Goal: Task Accomplishment & Management: Use online tool/utility

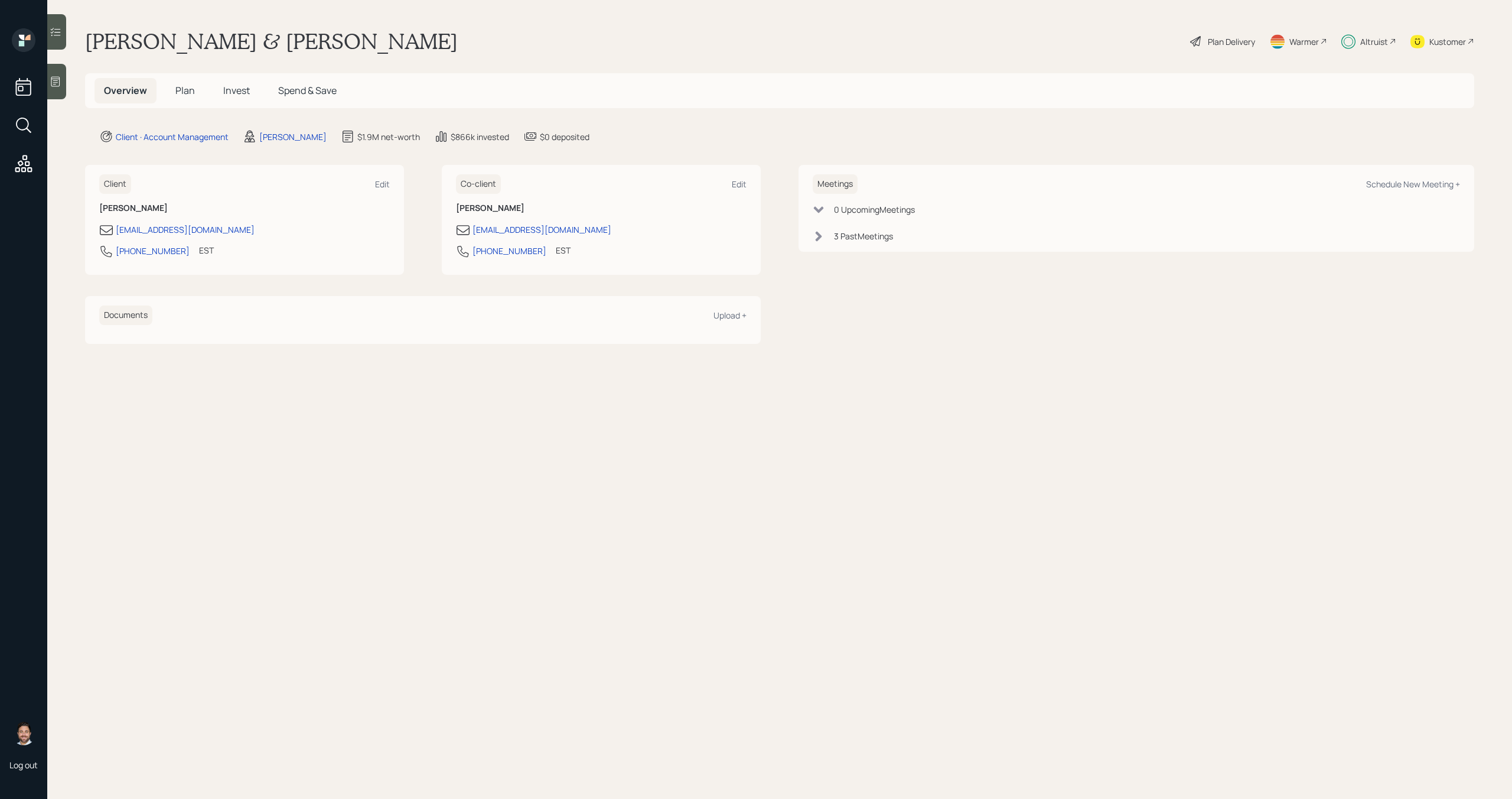
click at [1224, 42] on div "Plan Delivery" at bounding box center [1231, 42] width 47 height 13
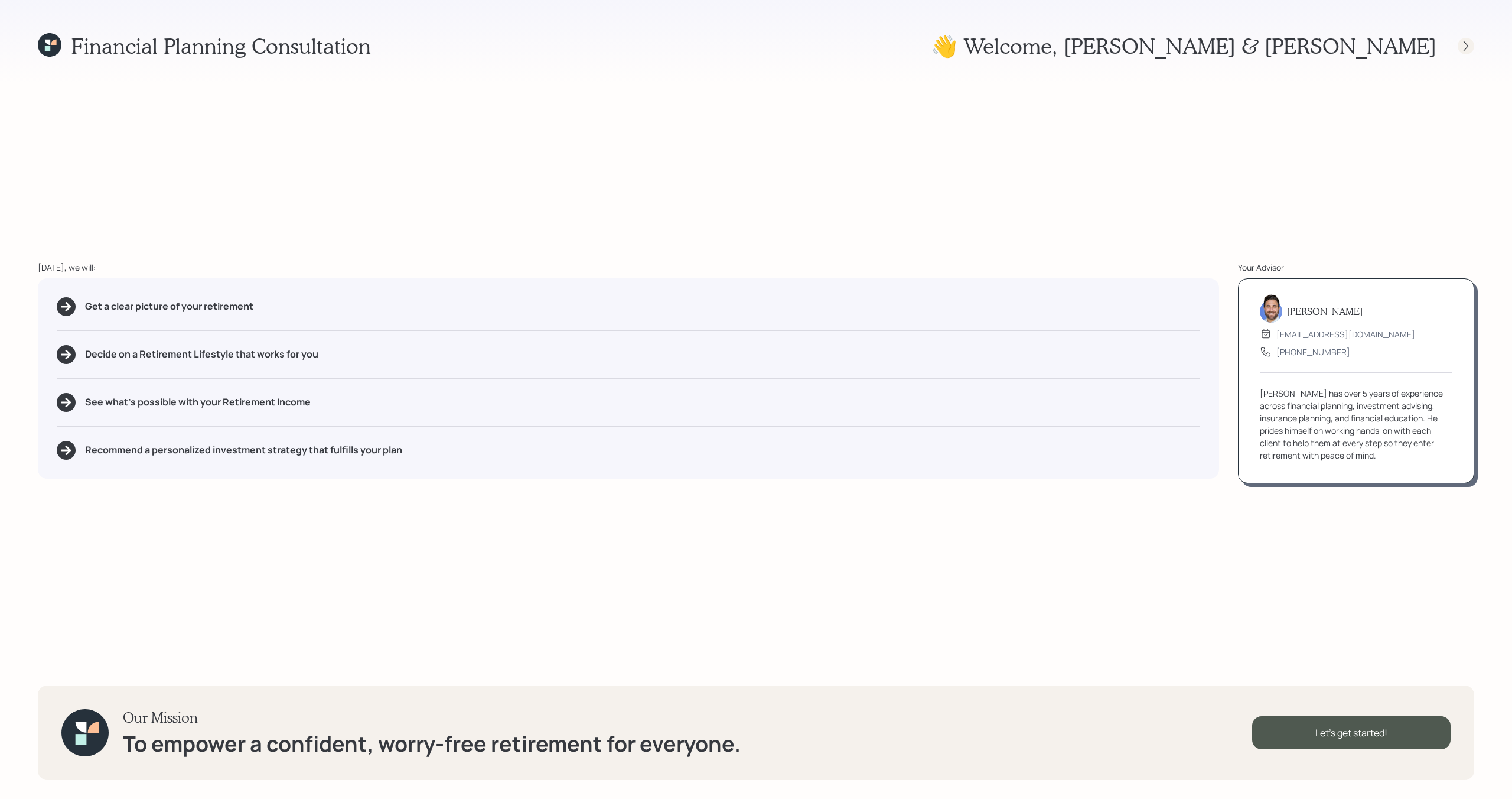
click at [1470, 40] on icon at bounding box center [1465, 46] width 12 height 12
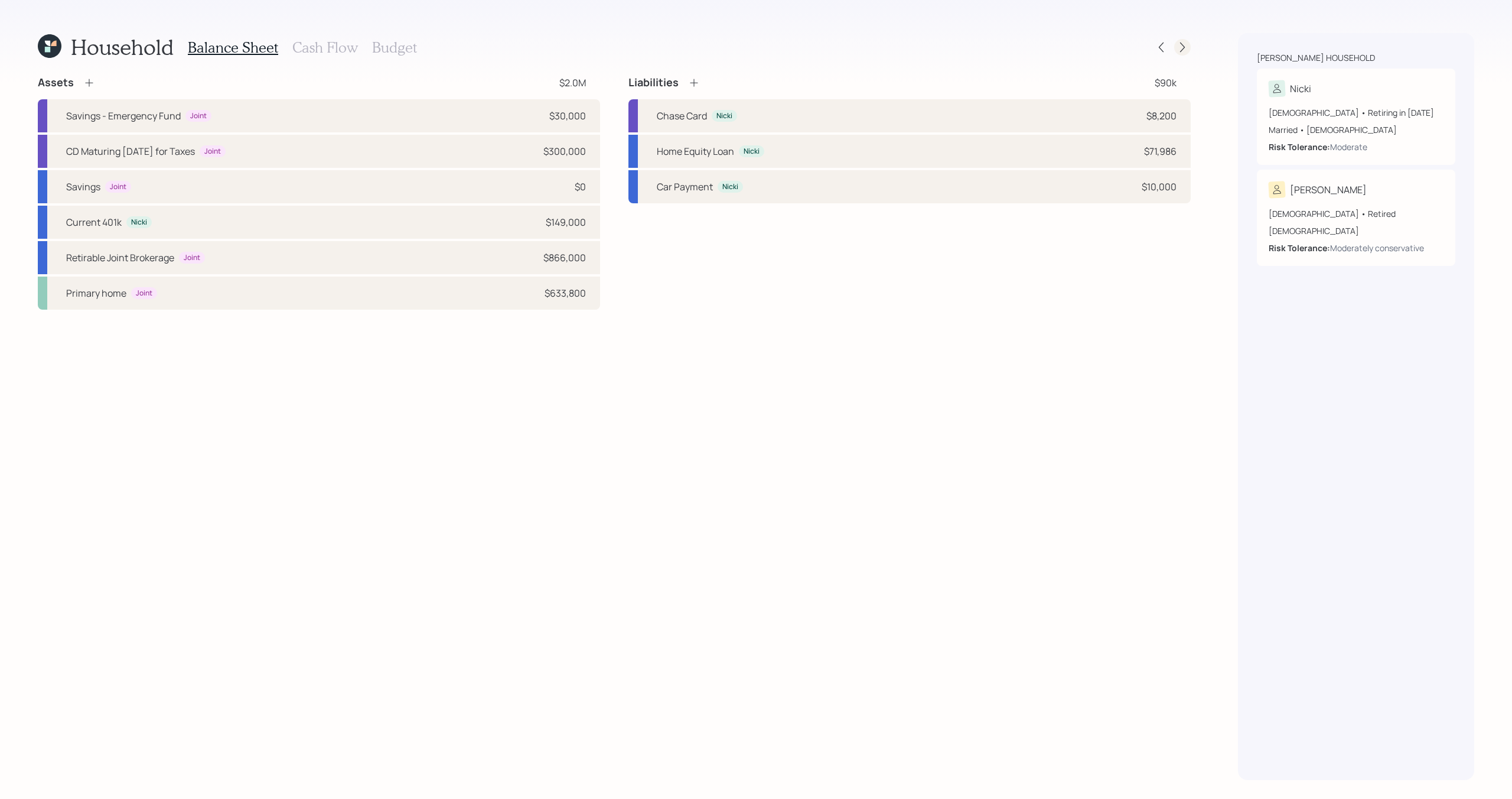
click at [1186, 44] on icon at bounding box center [1182, 47] width 12 height 12
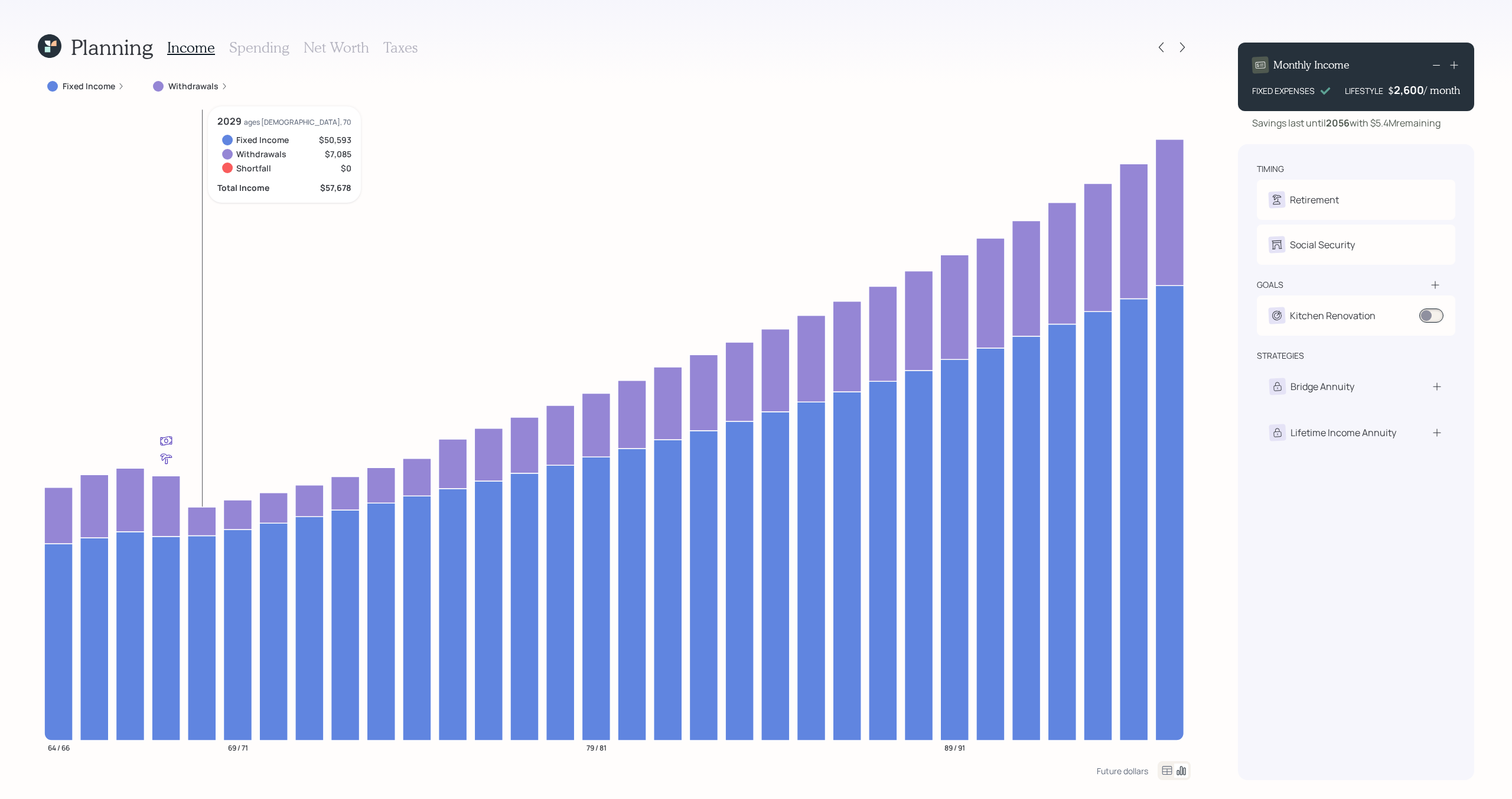
click at [198, 85] on label "Withdrawals" at bounding box center [193, 85] width 50 height 12
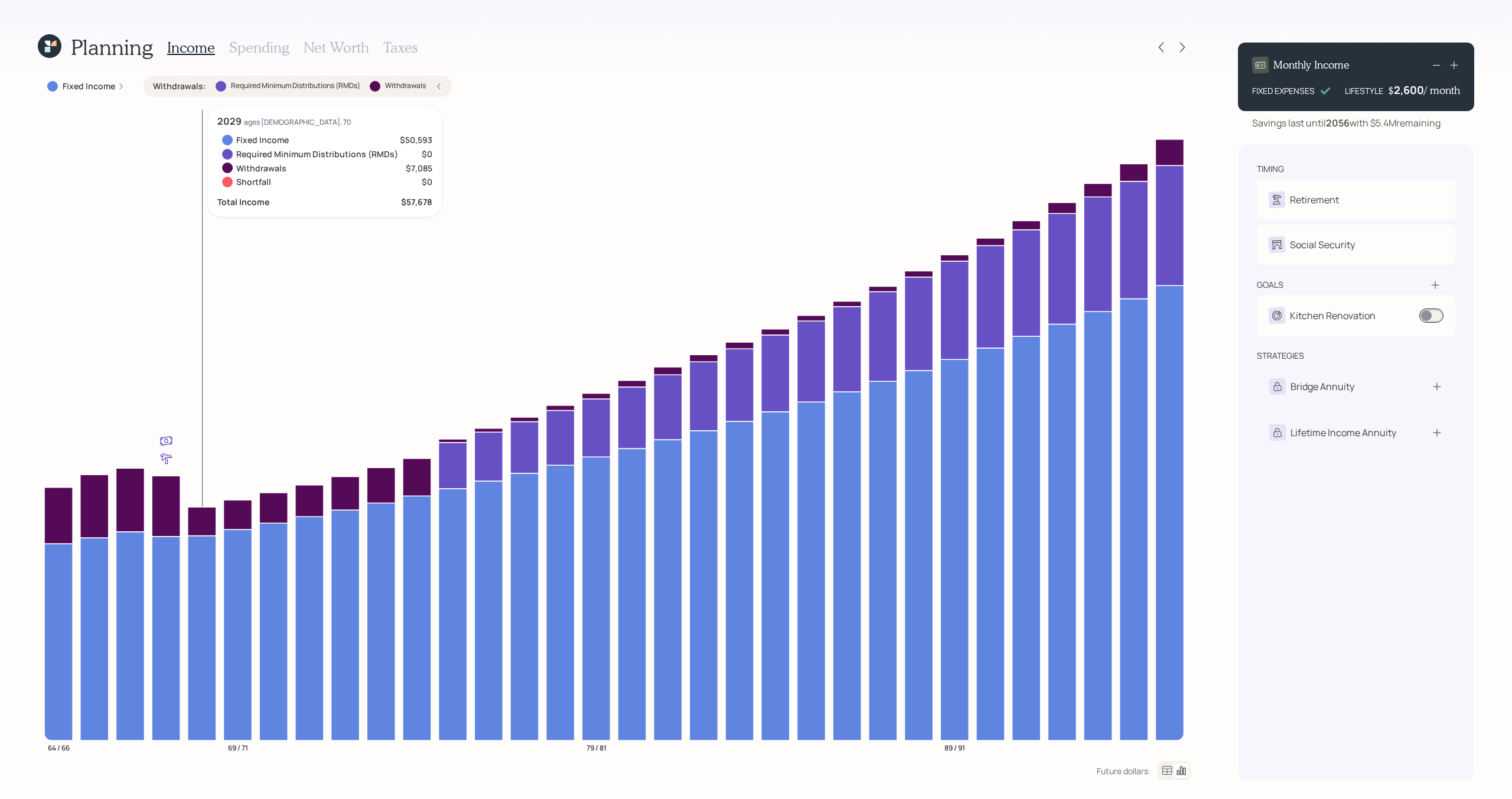
click at [198, 85] on label "Withdrawals :" at bounding box center [180, 85] width 53 height 12
